Goal: Navigation & Orientation: Find specific page/section

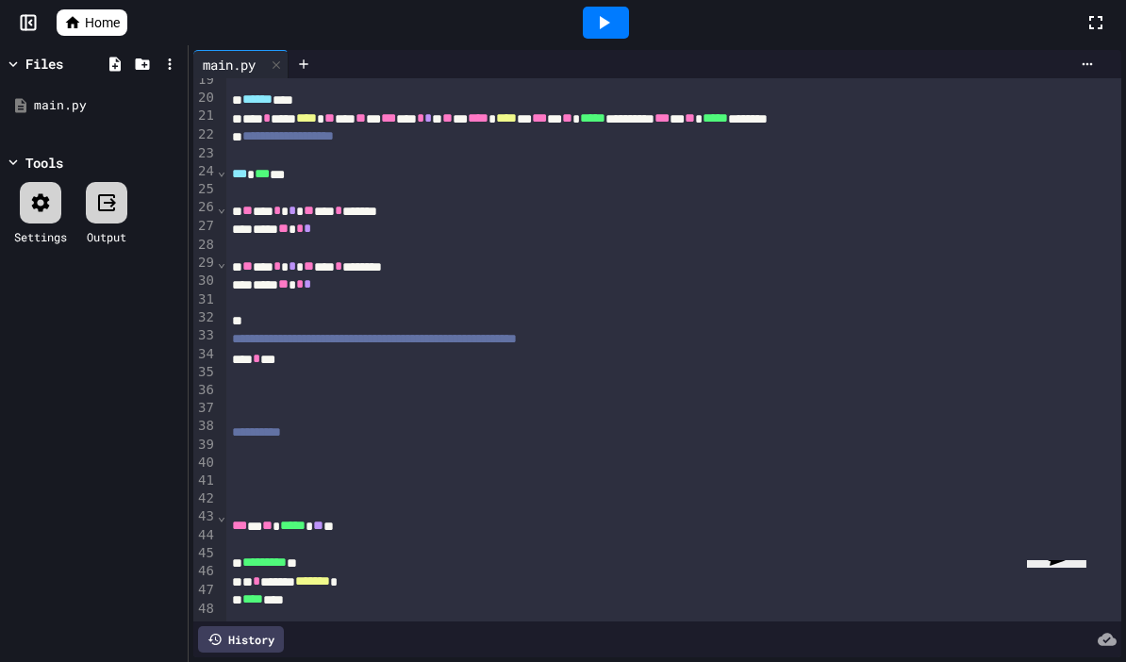
click at [613, 27] on icon at bounding box center [603, 22] width 23 height 23
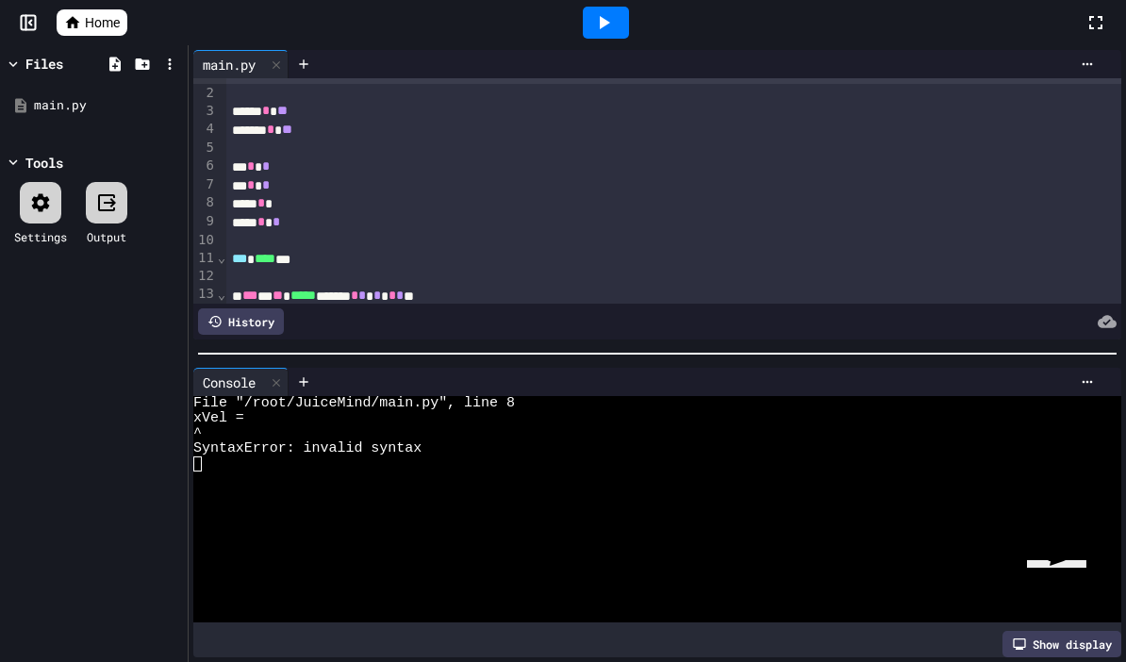
scroll to position [10, 0]
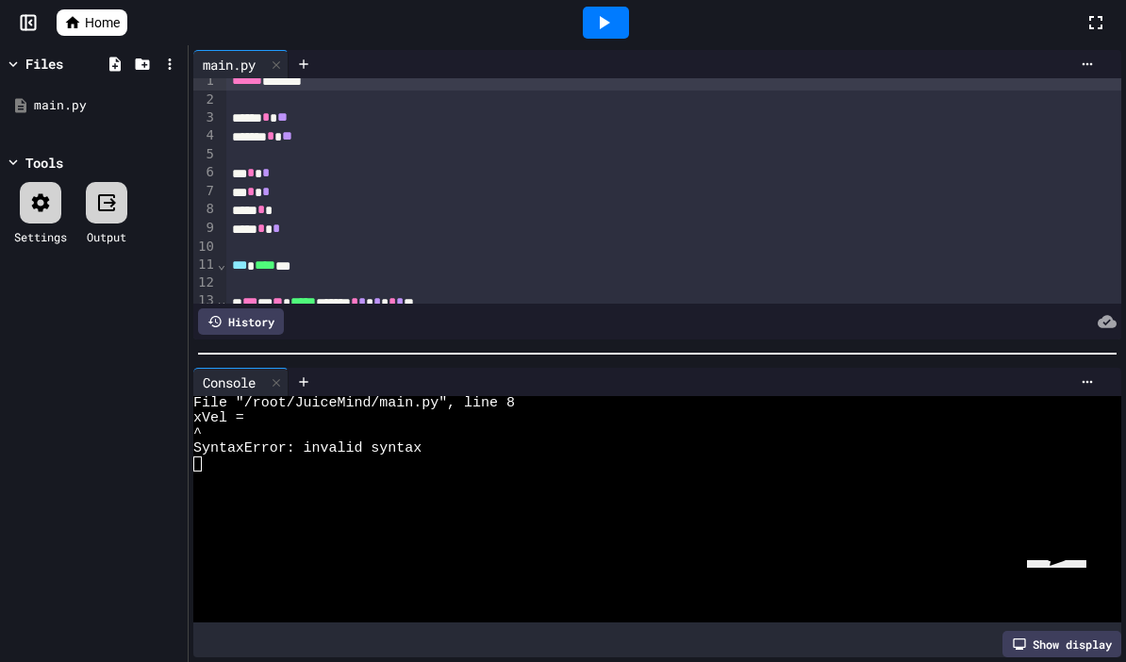
click at [295, 214] on div "**** *" at bounding box center [673, 210] width 895 height 19
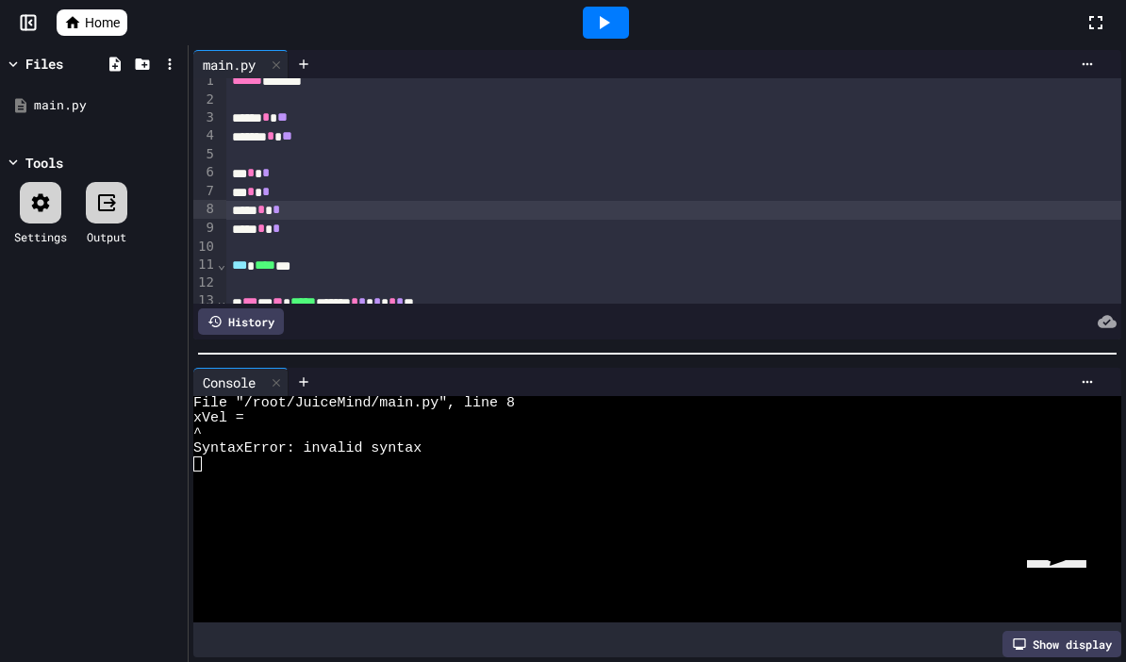
click at [613, 21] on icon at bounding box center [603, 22] width 23 height 23
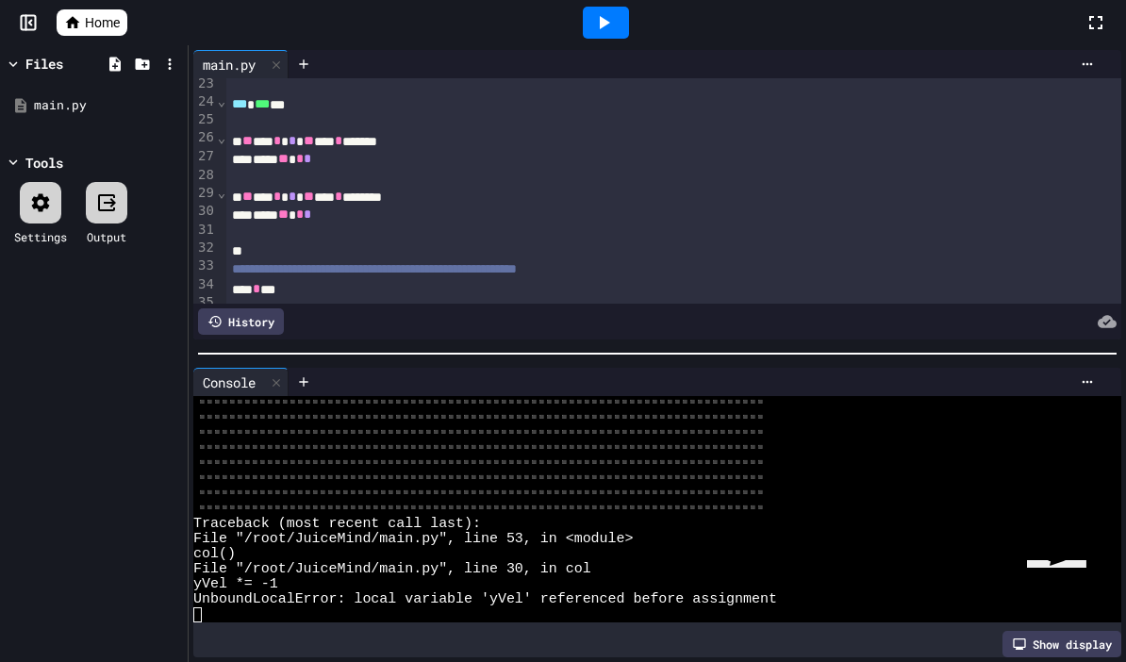
scroll to position [414, 0]
click at [236, 115] on div at bounding box center [673, 120] width 895 height 19
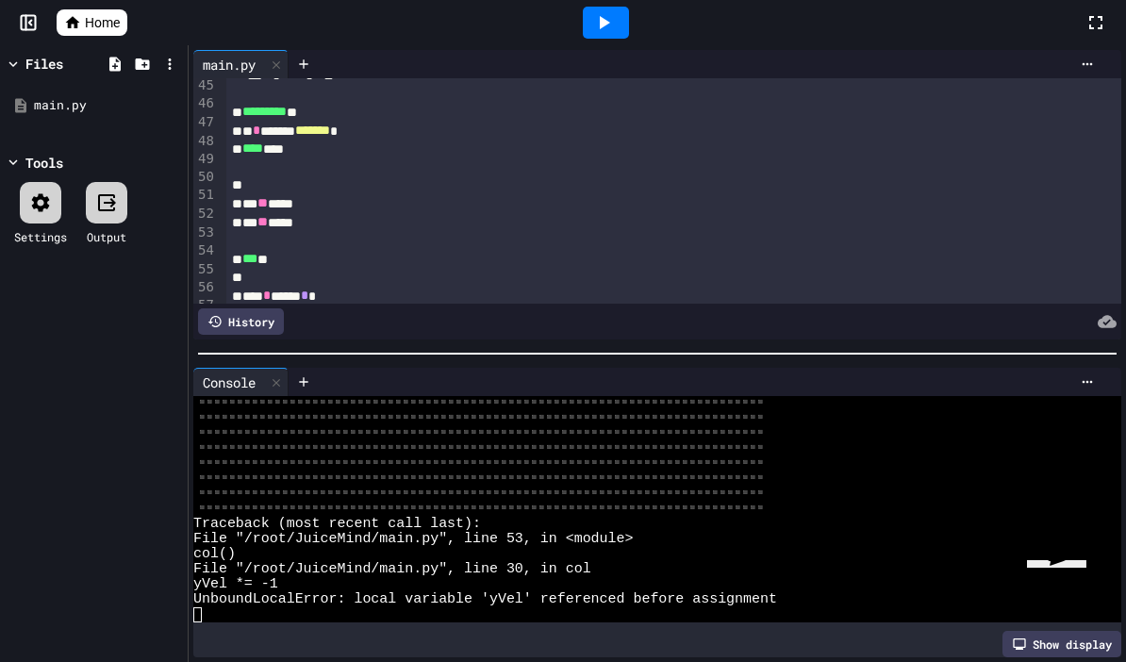
scroll to position [829, 0]
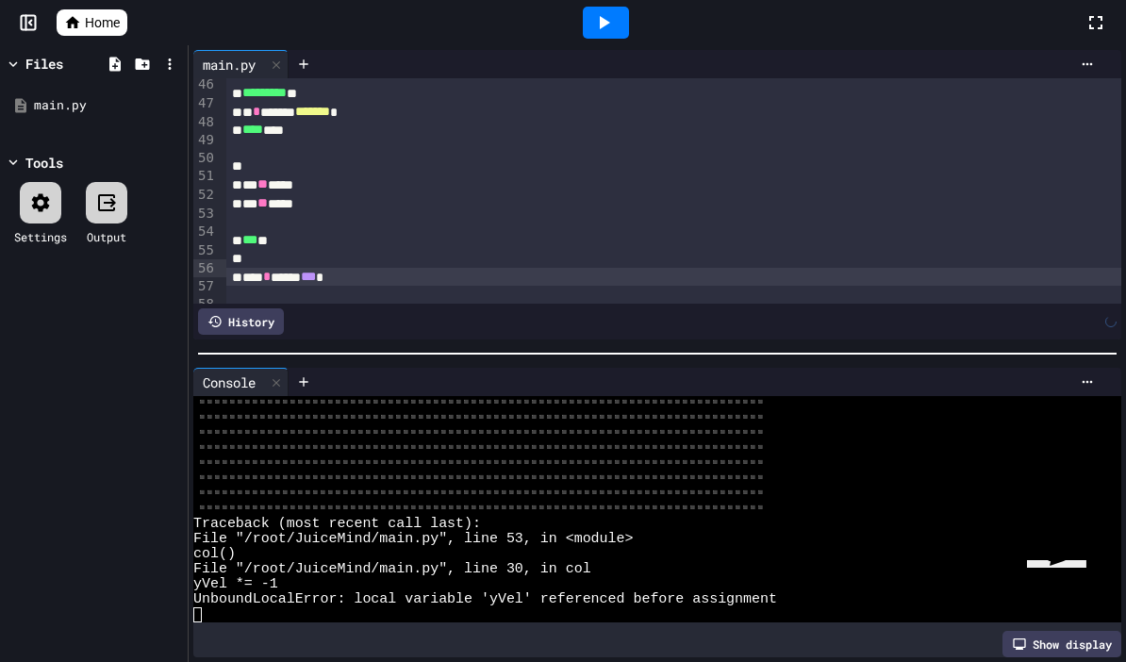
click at [626, 36] on div at bounding box center [606, 23] width 46 height 32
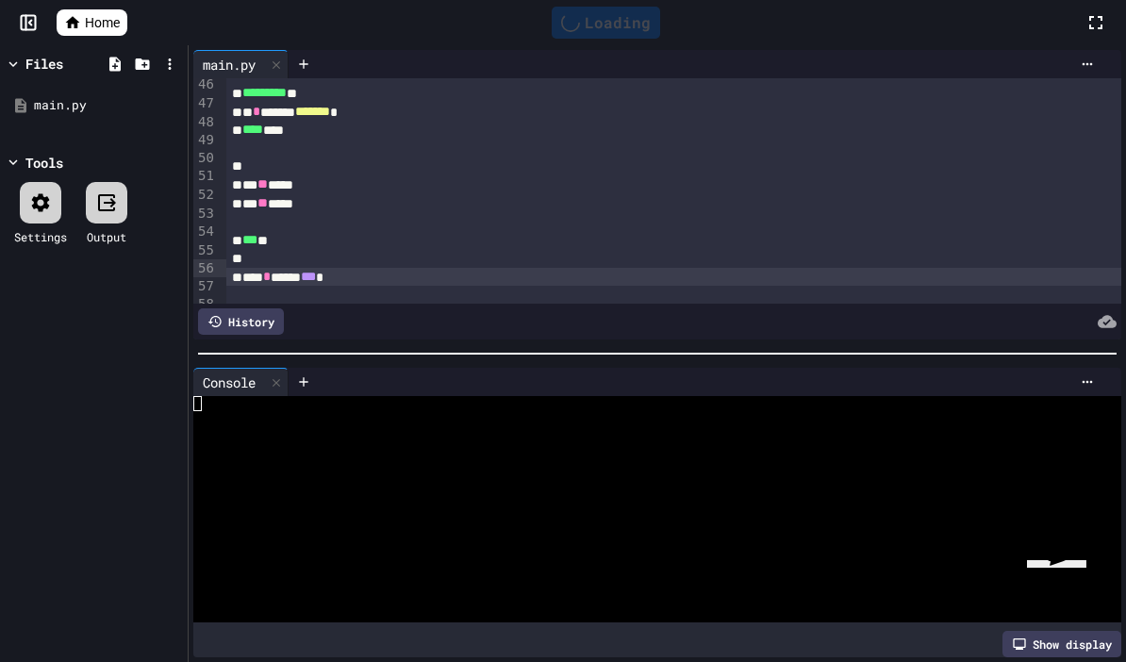
scroll to position [0, 0]
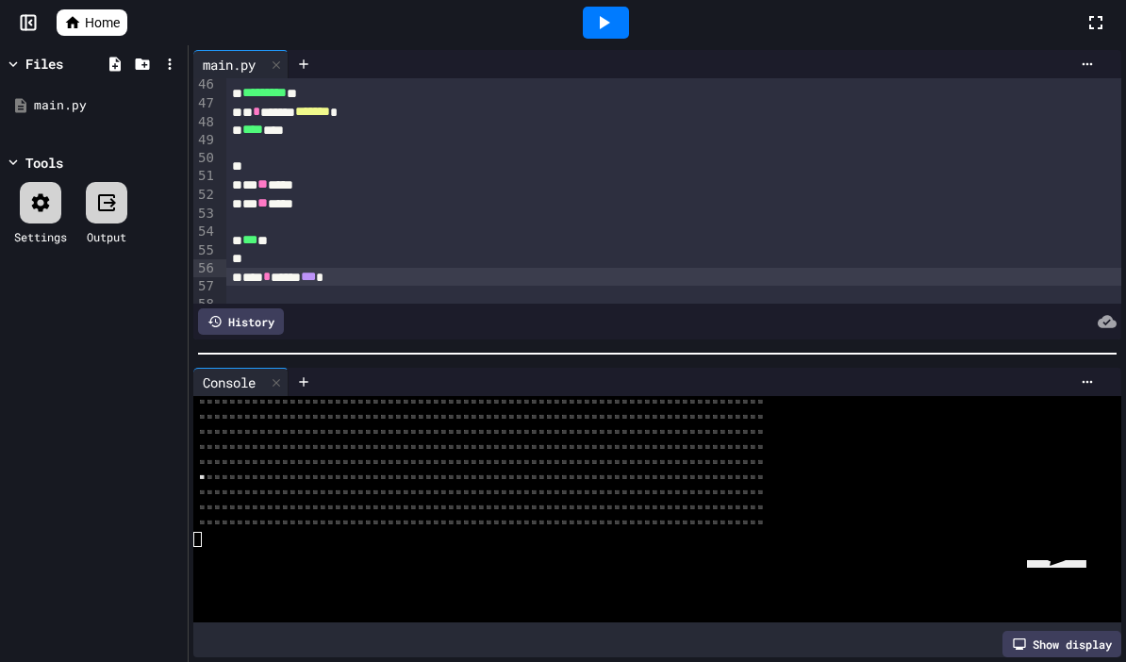
click at [359, 268] on div "**** * ****** *** *" at bounding box center [673, 277] width 895 height 19
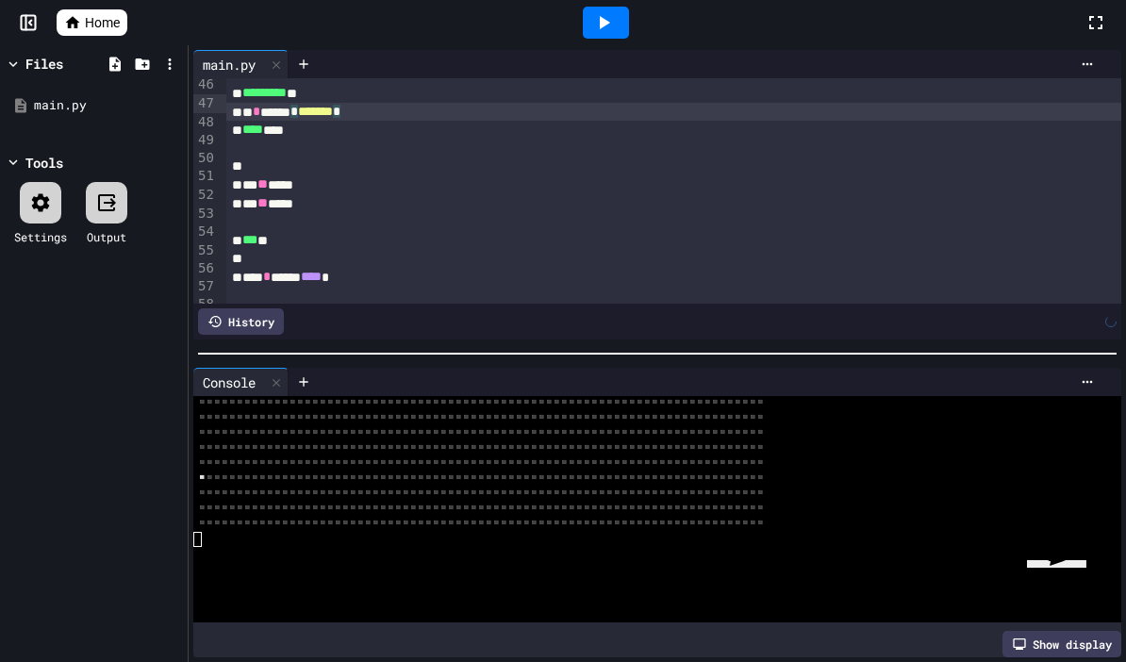
click at [608, 22] on icon at bounding box center [605, 22] width 10 height 13
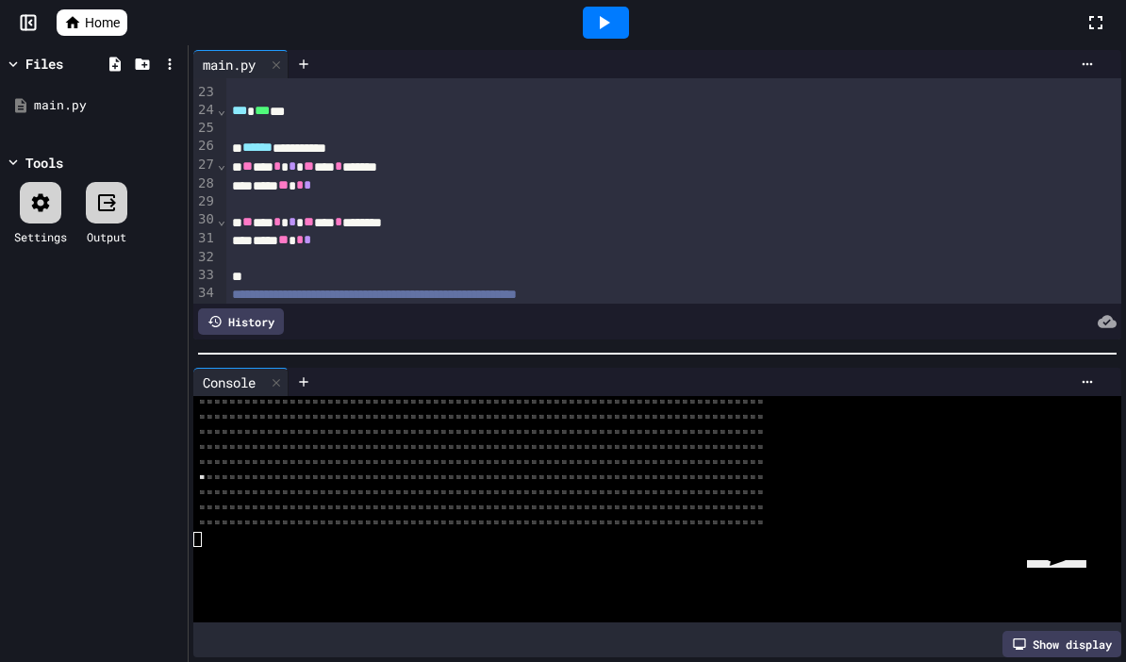
scroll to position [406, 0]
click at [434, 174] on div "**** ** * *" at bounding box center [673, 183] width 895 height 19
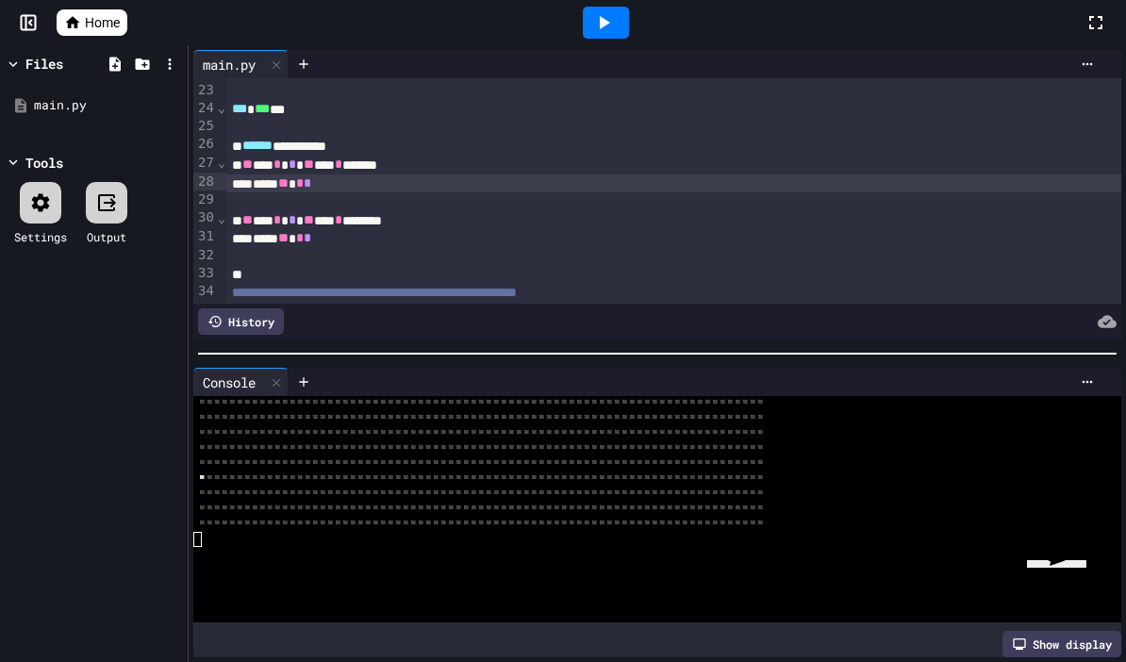
click at [426, 166] on div "** ** * * ** ** * ******" at bounding box center [673, 165] width 895 height 19
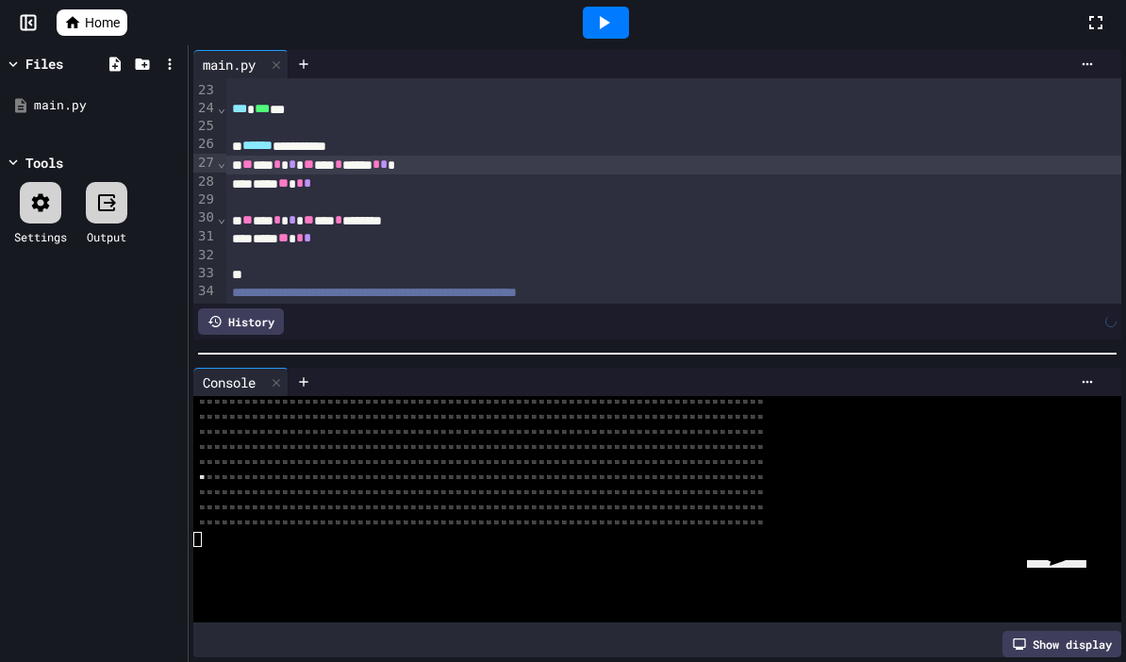
click at [605, 24] on icon at bounding box center [605, 22] width 10 height 13
click at [618, 31] on div "Stop" at bounding box center [606, 23] width 88 height 36
click at [388, 163] on span "*" at bounding box center [384, 163] width 8 height 13
click at [599, 22] on icon at bounding box center [603, 22] width 23 height 23
click at [644, 35] on div "Stop" at bounding box center [606, 23] width 88 height 36
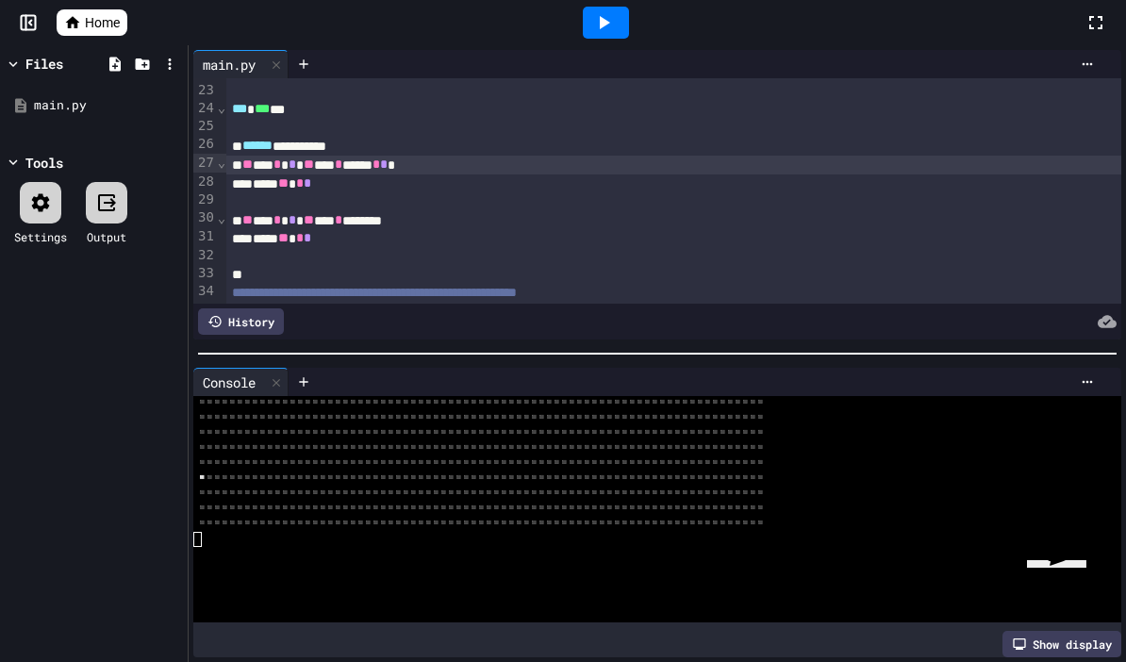
click at [388, 162] on span "*" at bounding box center [384, 163] width 8 height 13
click at [605, 30] on icon at bounding box center [603, 22] width 23 height 23
click at [388, 163] on span "*" at bounding box center [384, 163] width 8 height 13
click at [601, 26] on icon at bounding box center [605, 22] width 10 height 13
click at [631, 25] on div at bounding box center [605, 22] width 65 height 51
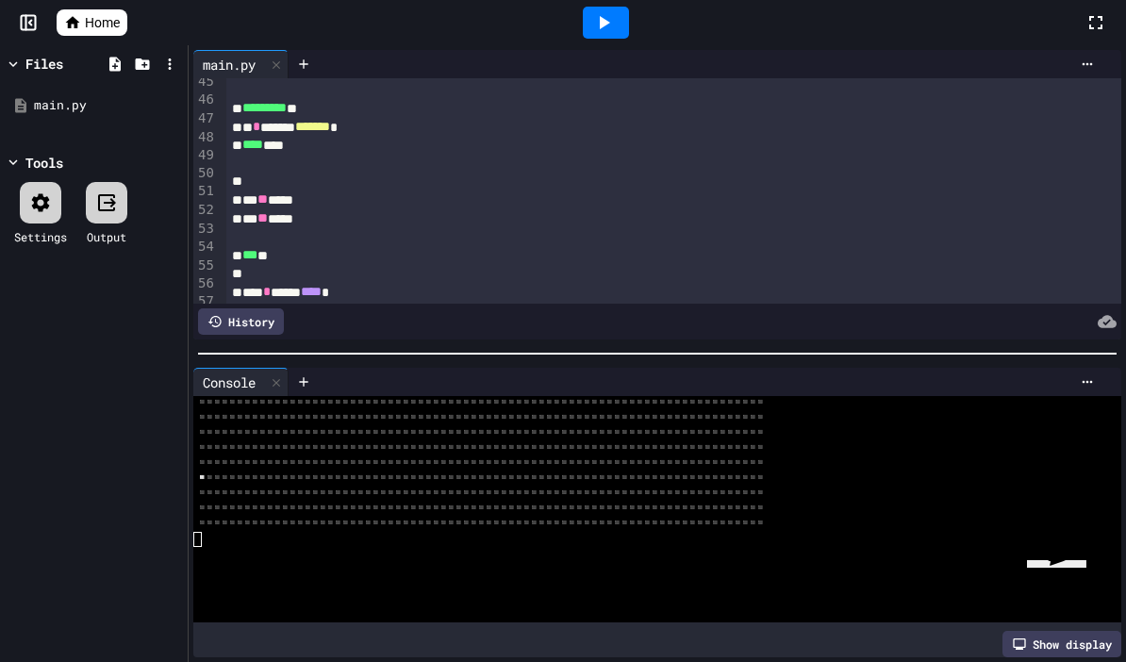
scroll to position [835, 0]
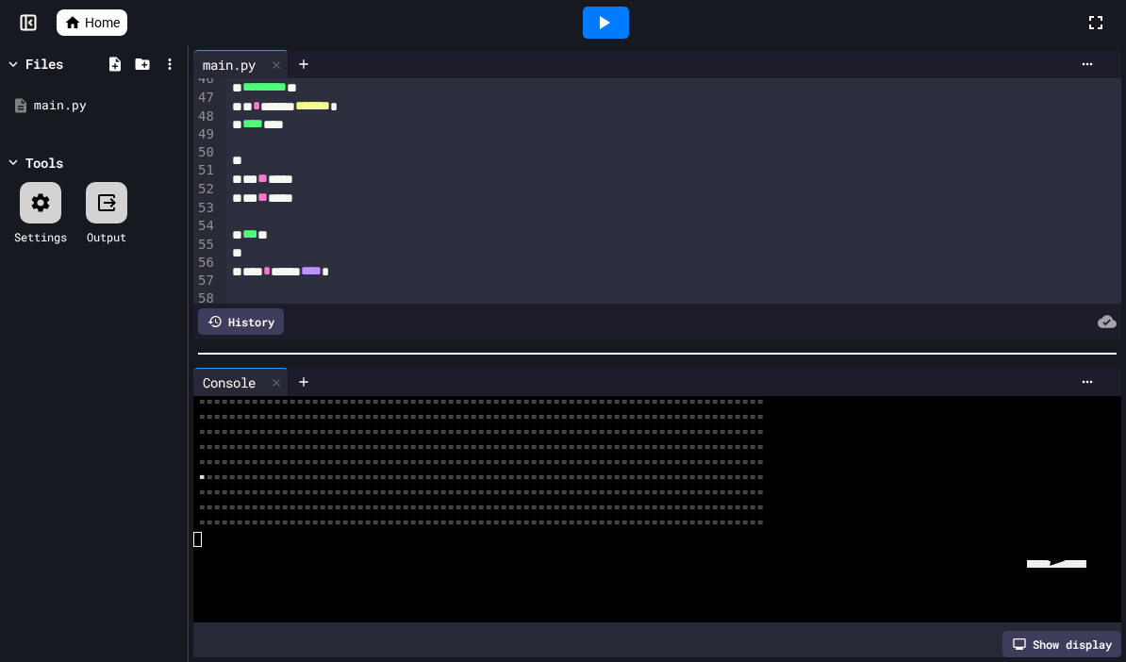
click at [322, 267] on span "****" at bounding box center [311, 270] width 21 height 13
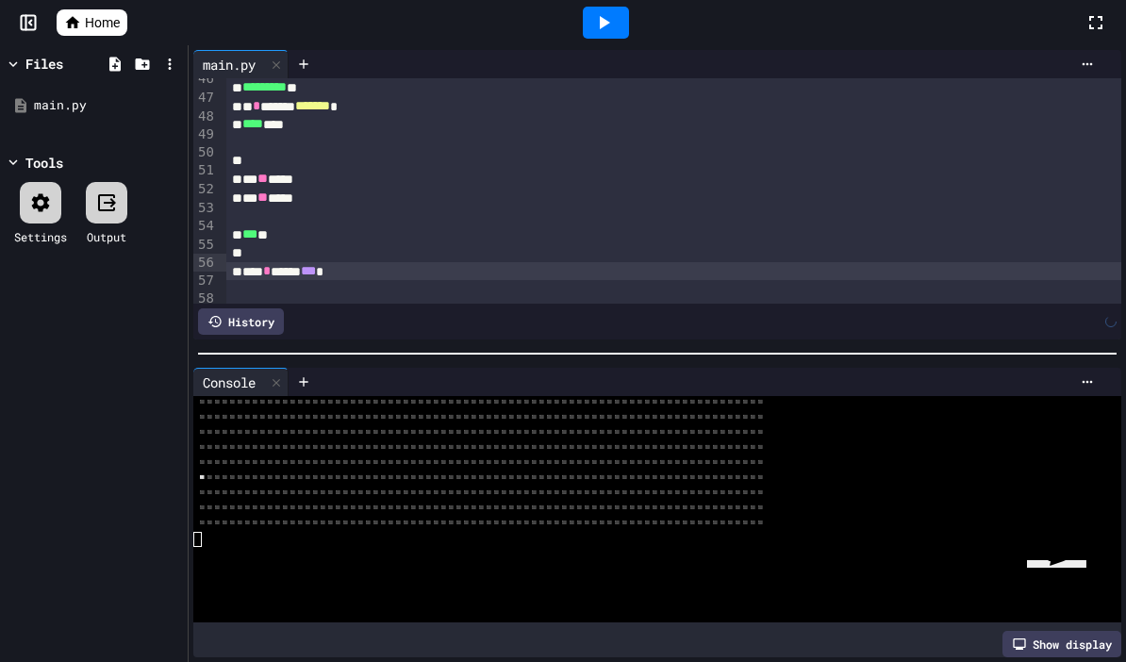
click at [615, 27] on icon at bounding box center [603, 22] width 23 height 23
click at [623, 23] on div "Stop" at bounding box center [606, 23] width 88 height 36
click at [94, 30] on span "Home" at bounding box center [102, 22] width 35 height 19
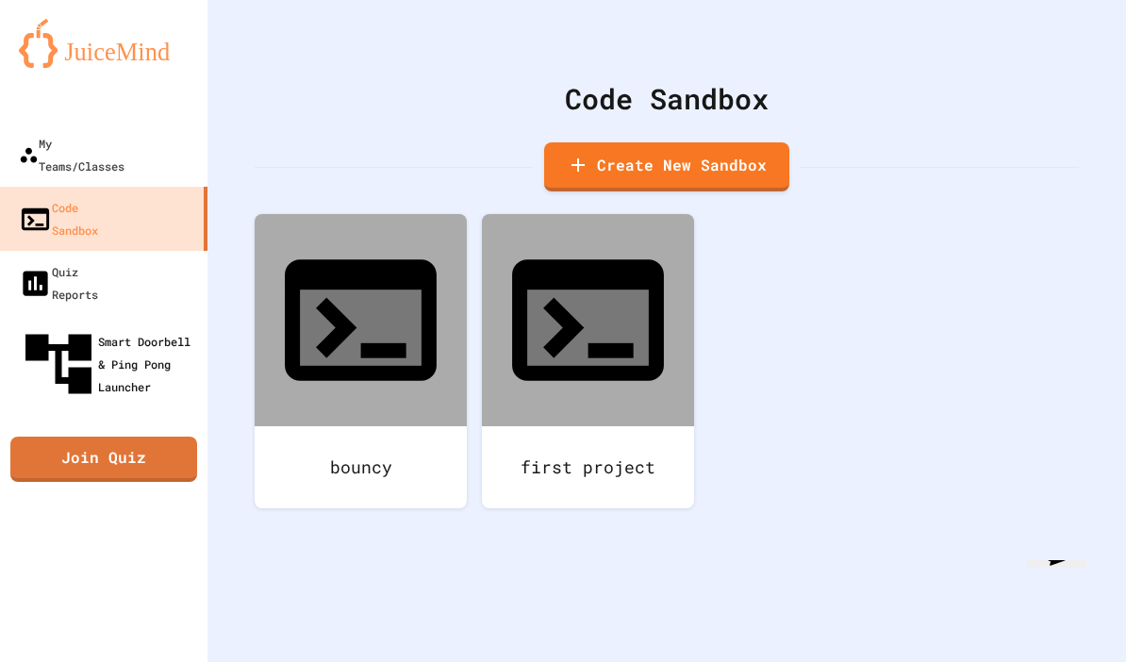
click at [92, 324] on div "Smart Doorbell & Ping Pong Launcher" at bounding box center [109, 363] width 181 height 79
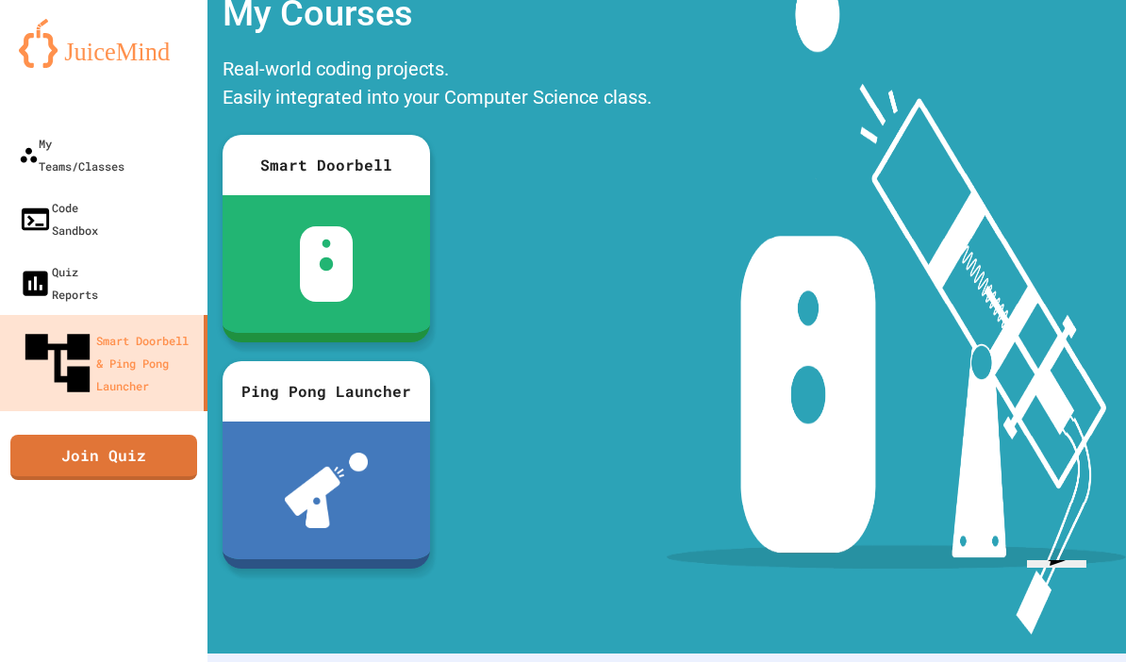
scroll to position [94, 0]
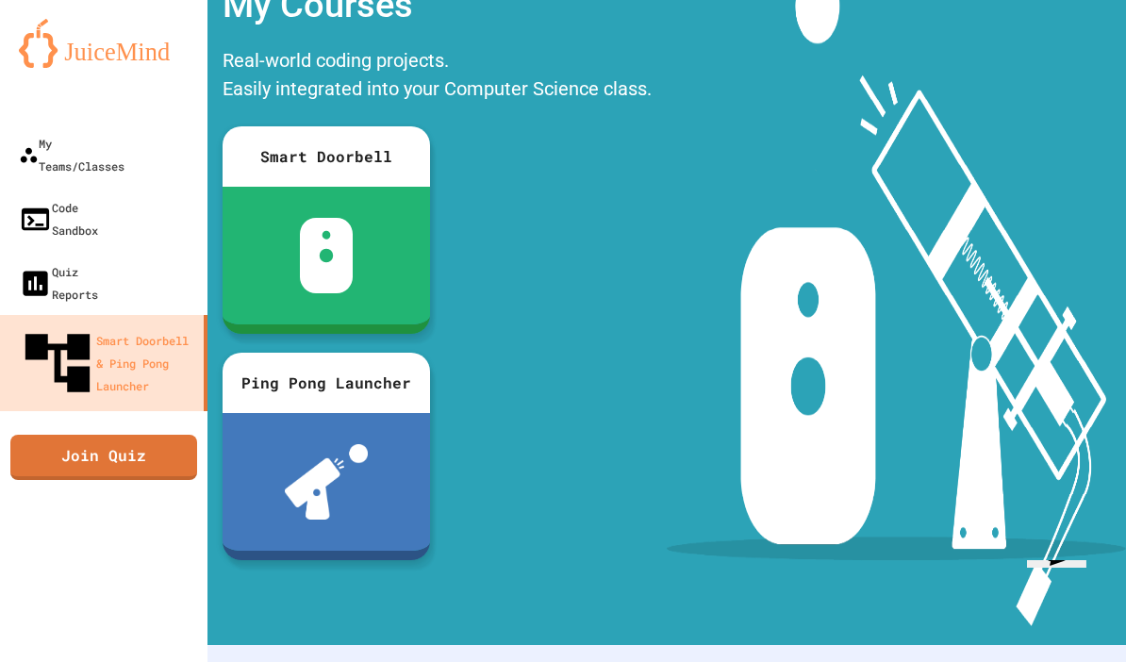
click at [272, 458] on div at bounding box center [326, 482] width 207 height 138
click at [27, 271] on icon at bounding box center [35, 283] width 25 height 25
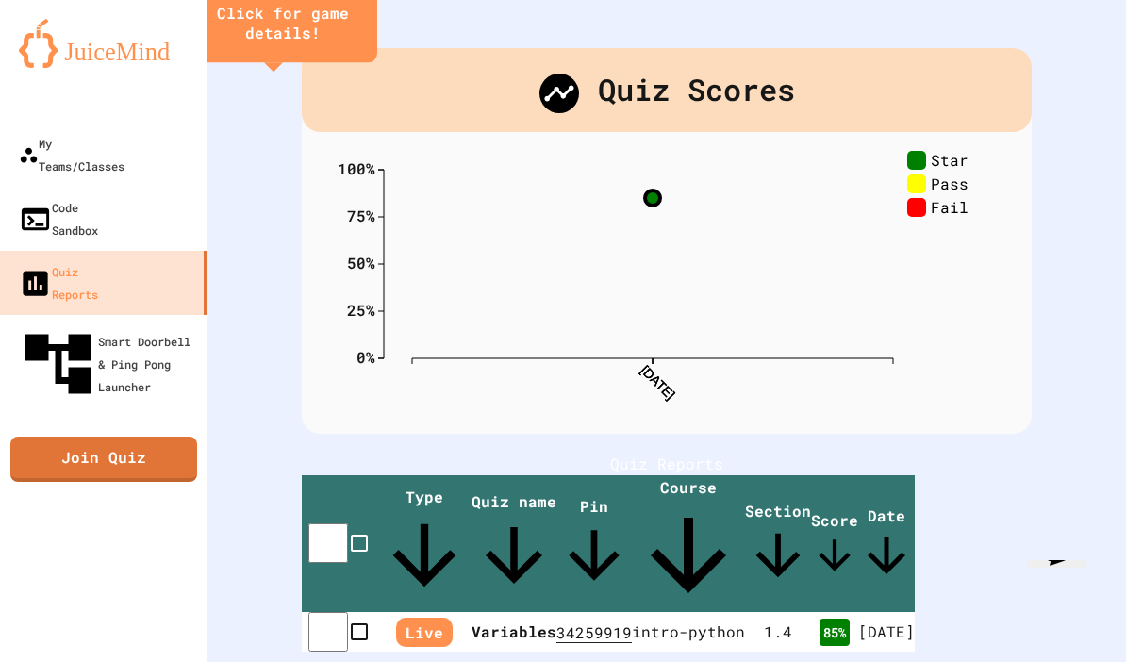
scroll to position [44, 0]
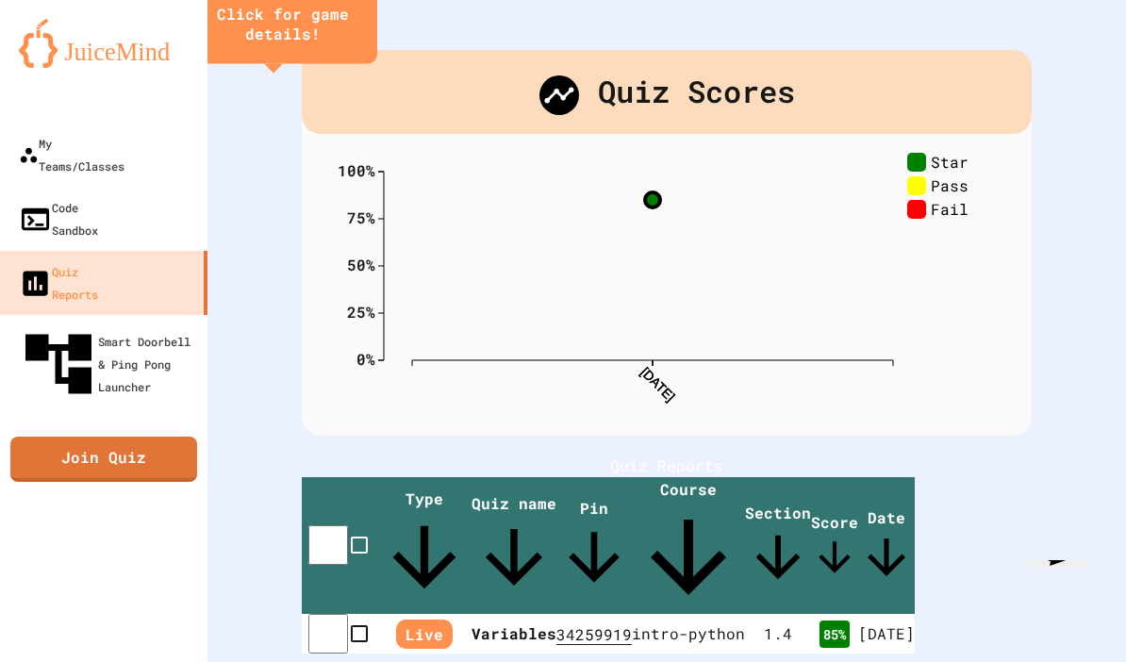
click at [396, 620] on span "Live" at bounding box center [424, 634] width 57 height 29
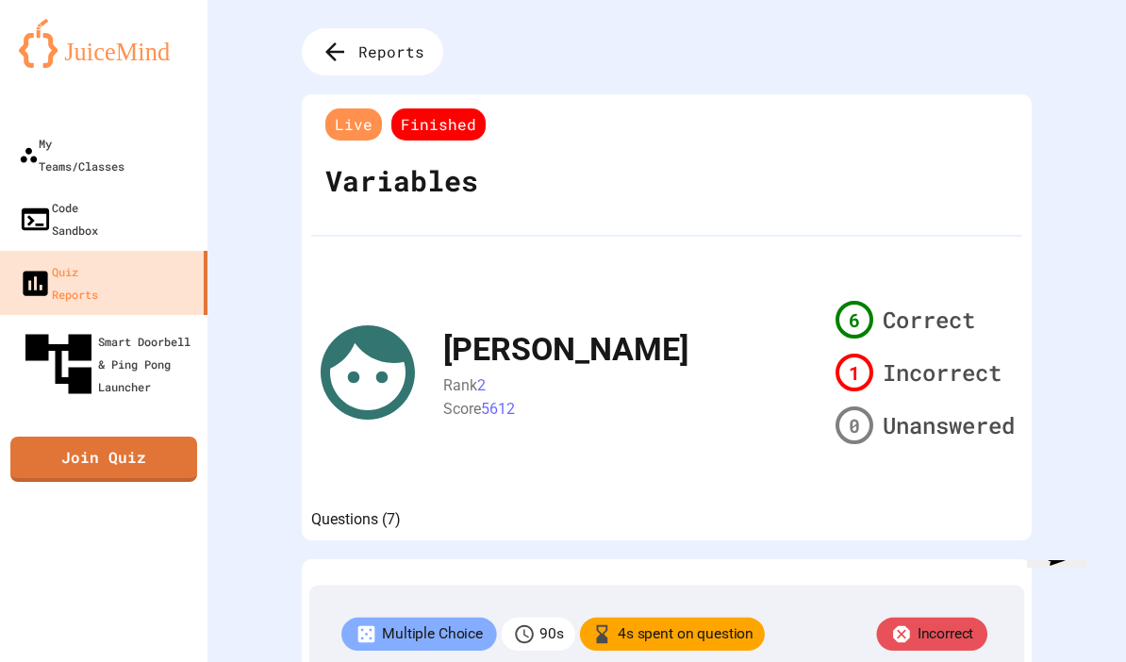
click at [325, 44] on icon at bounding box center [335, 52] width 28 height 28
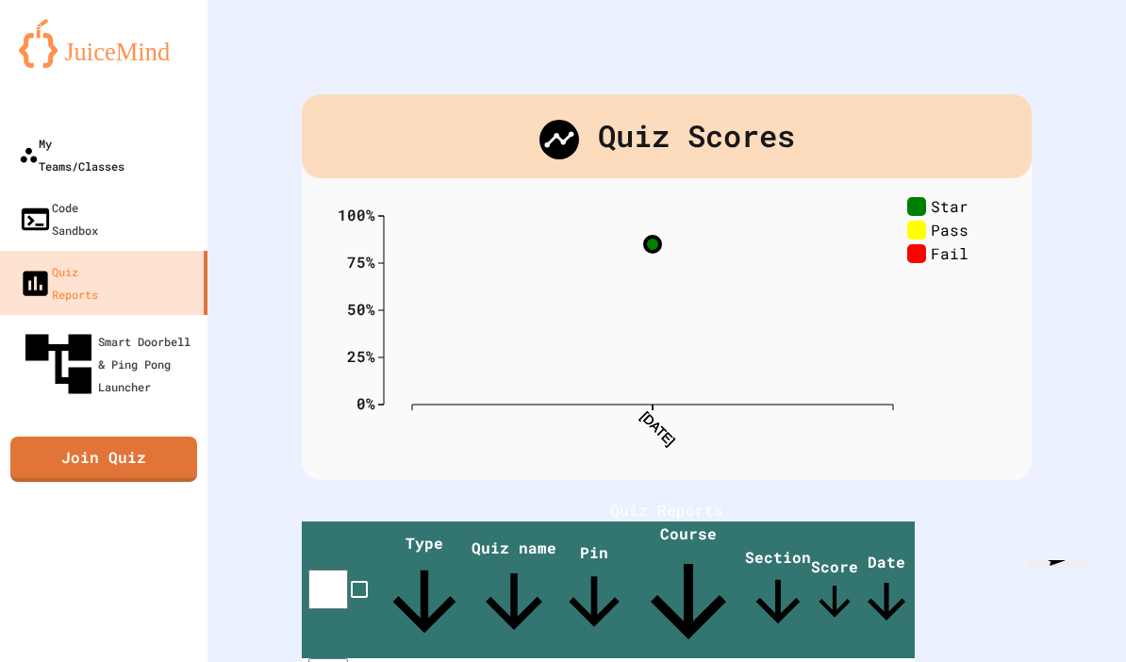
click at [69, 137] on div "My Teams/Classes" at bounding box center [72, 154] width 106 height 45
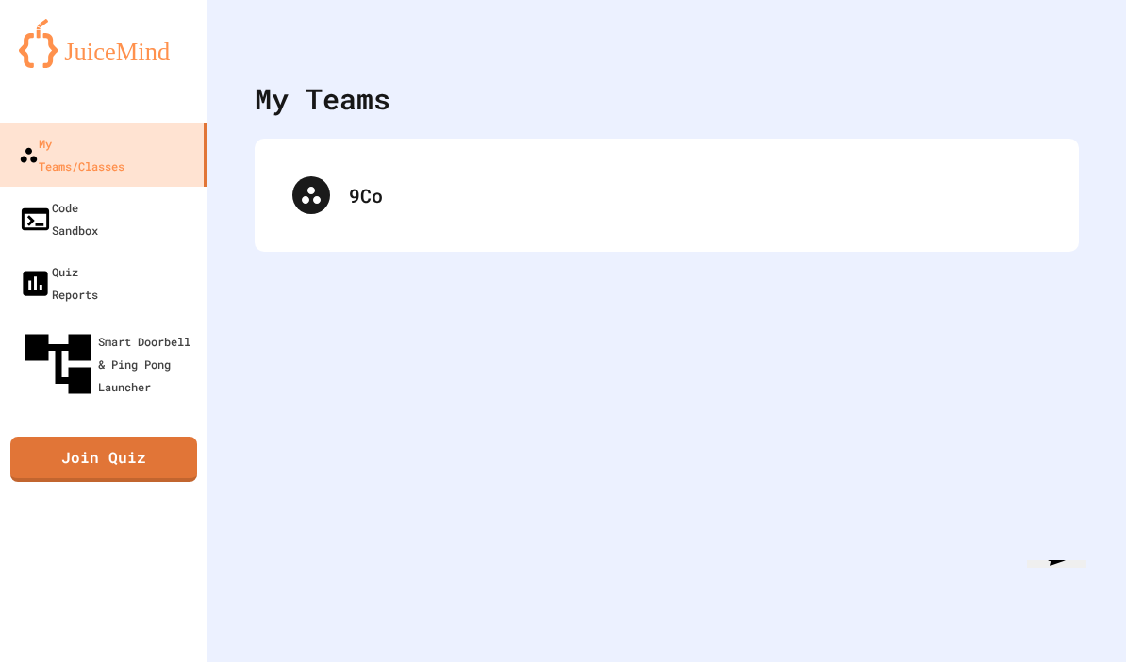
click at [414, 191] on div "9Co" at bounding box center [695, 195] width 692 height 28
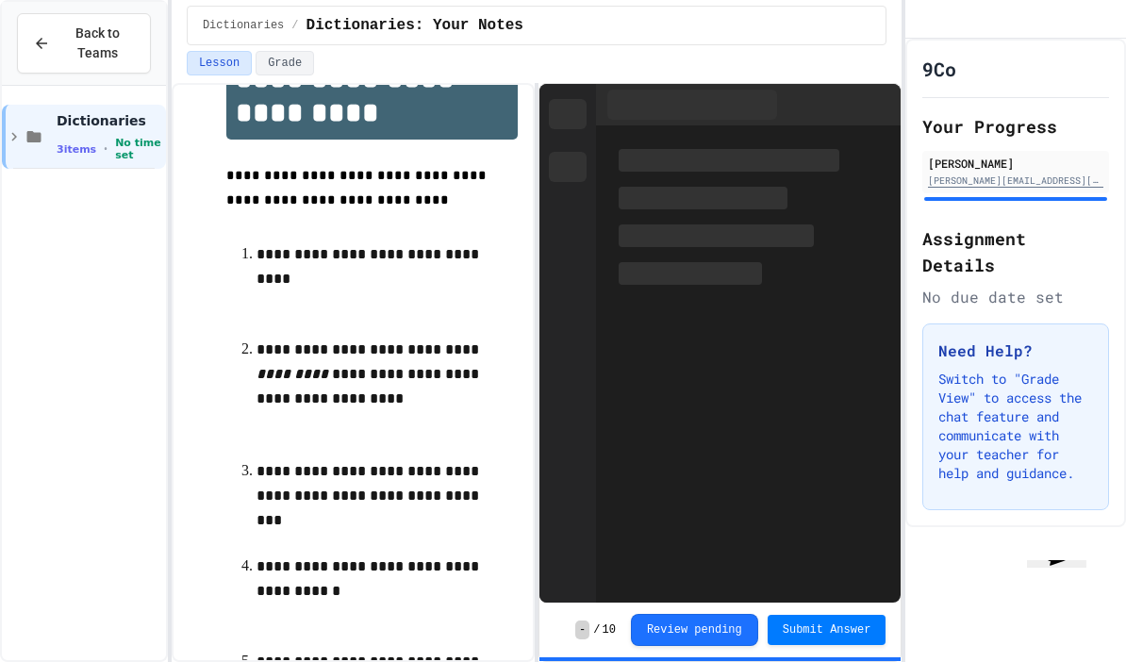
scroll to position [1, 0]
